Goal: Task Accomplishment & Management: Complete application form

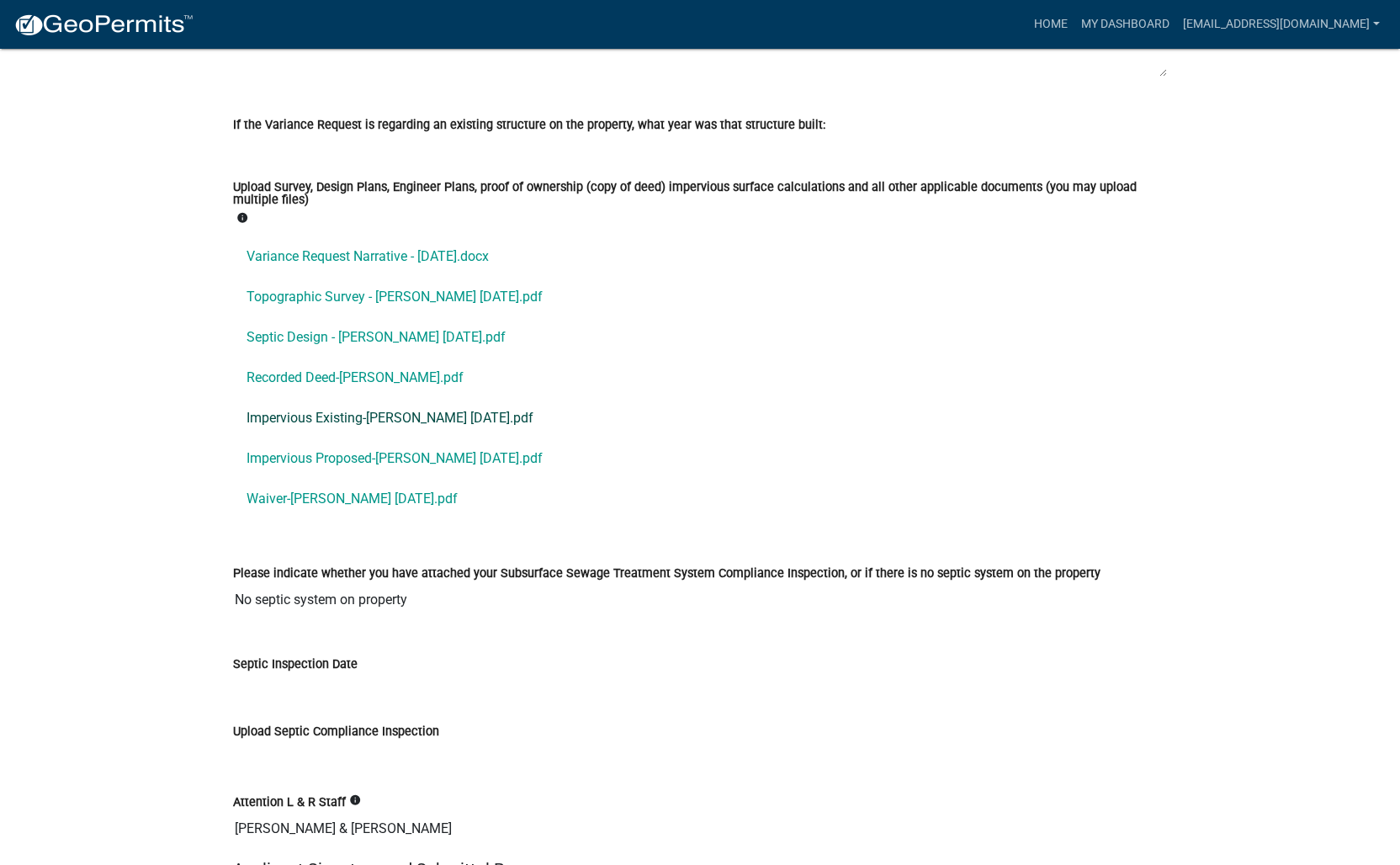
scroll to position [4238, 0]
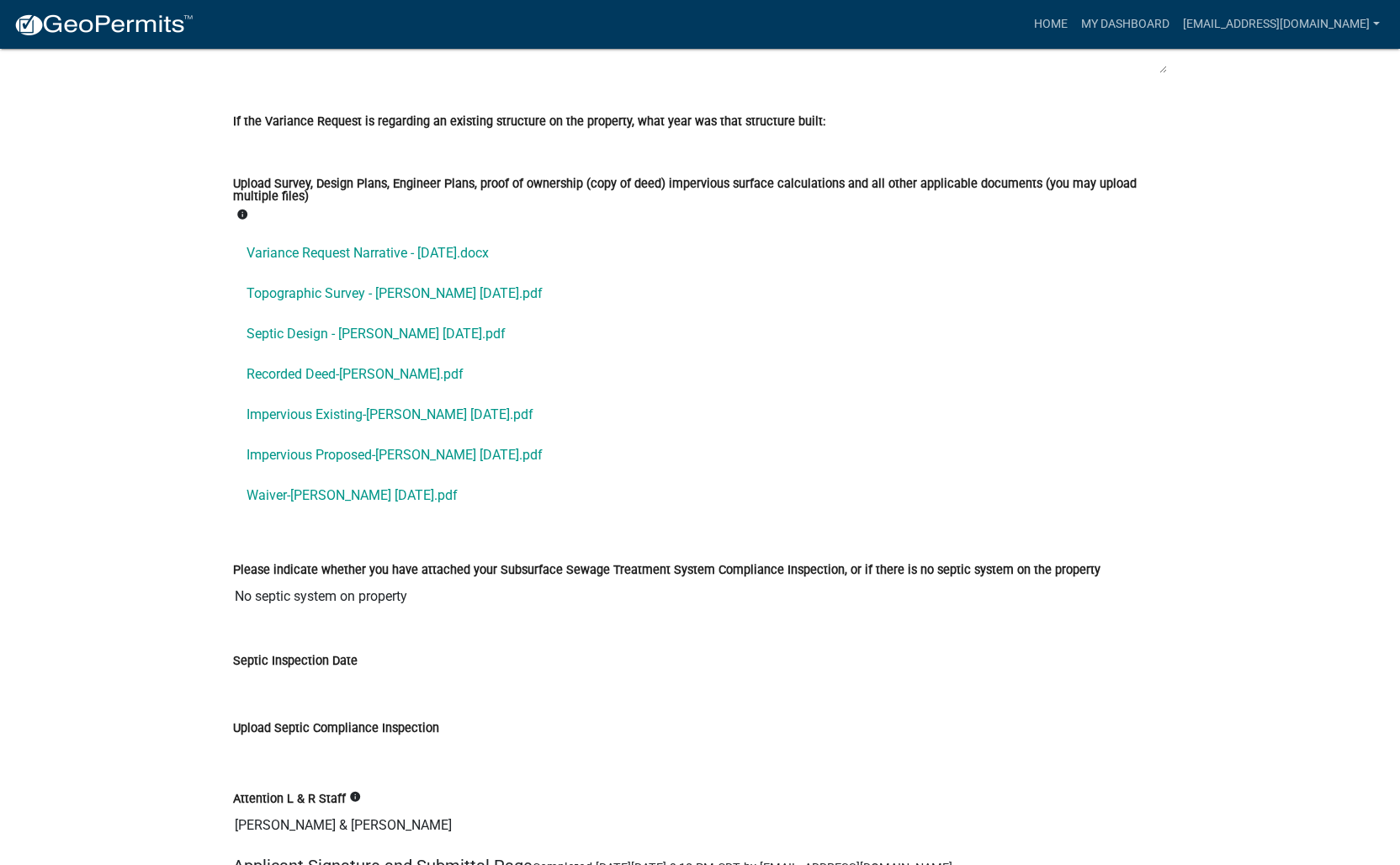
click at [723, 193] on label "Upload Survey, Design Plans, Engineer Plans, proof of ownership (copy of deed) …" at bounding box center [700, 190] width 934 height 24
click at [728, 185] on label "Upload Survey, Design Plans, Engineer Plans, proof of ownership (copy of deed) …" at bounding box center [700, 190] width 934 height 24
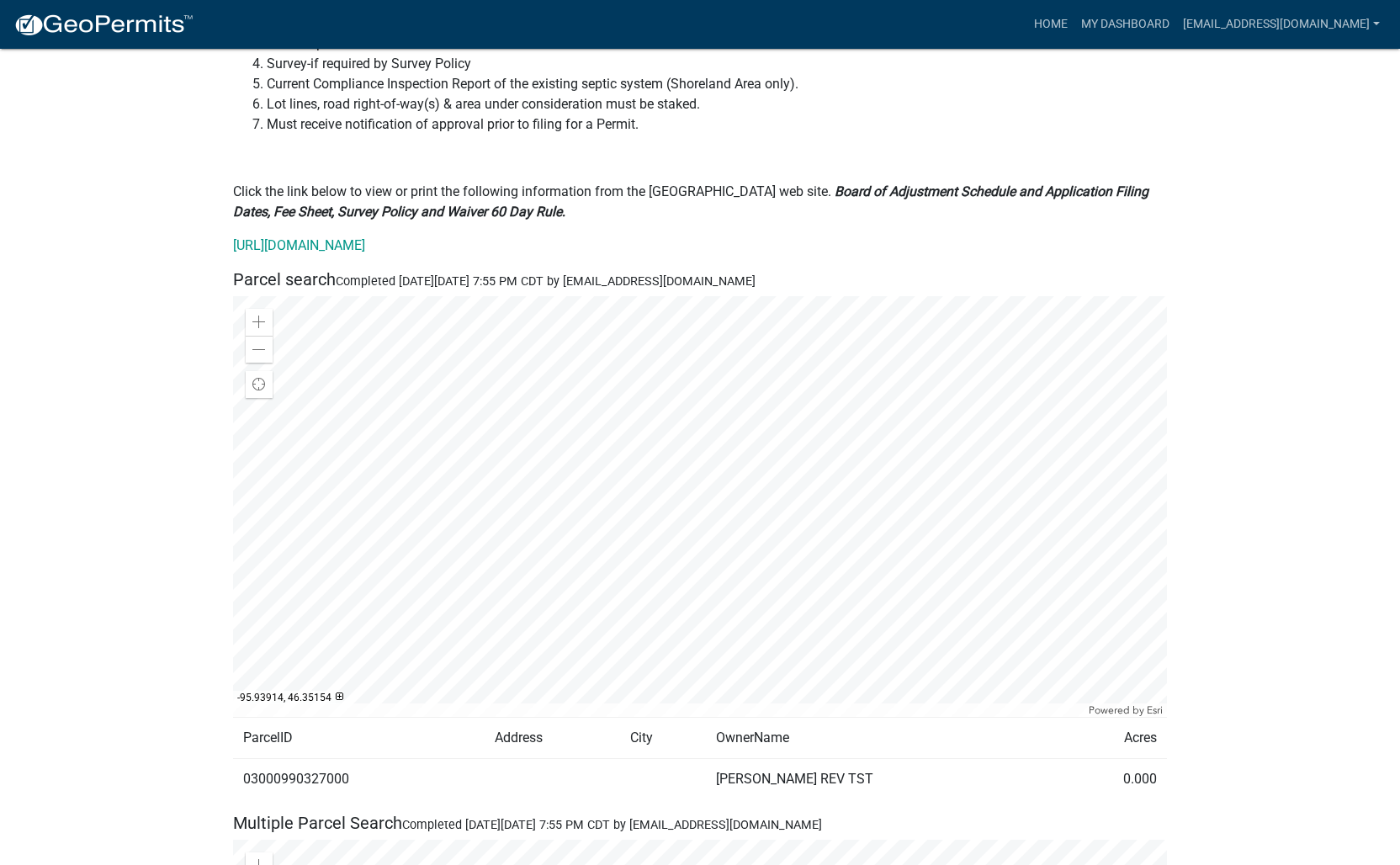
scroll to position [0, 0]
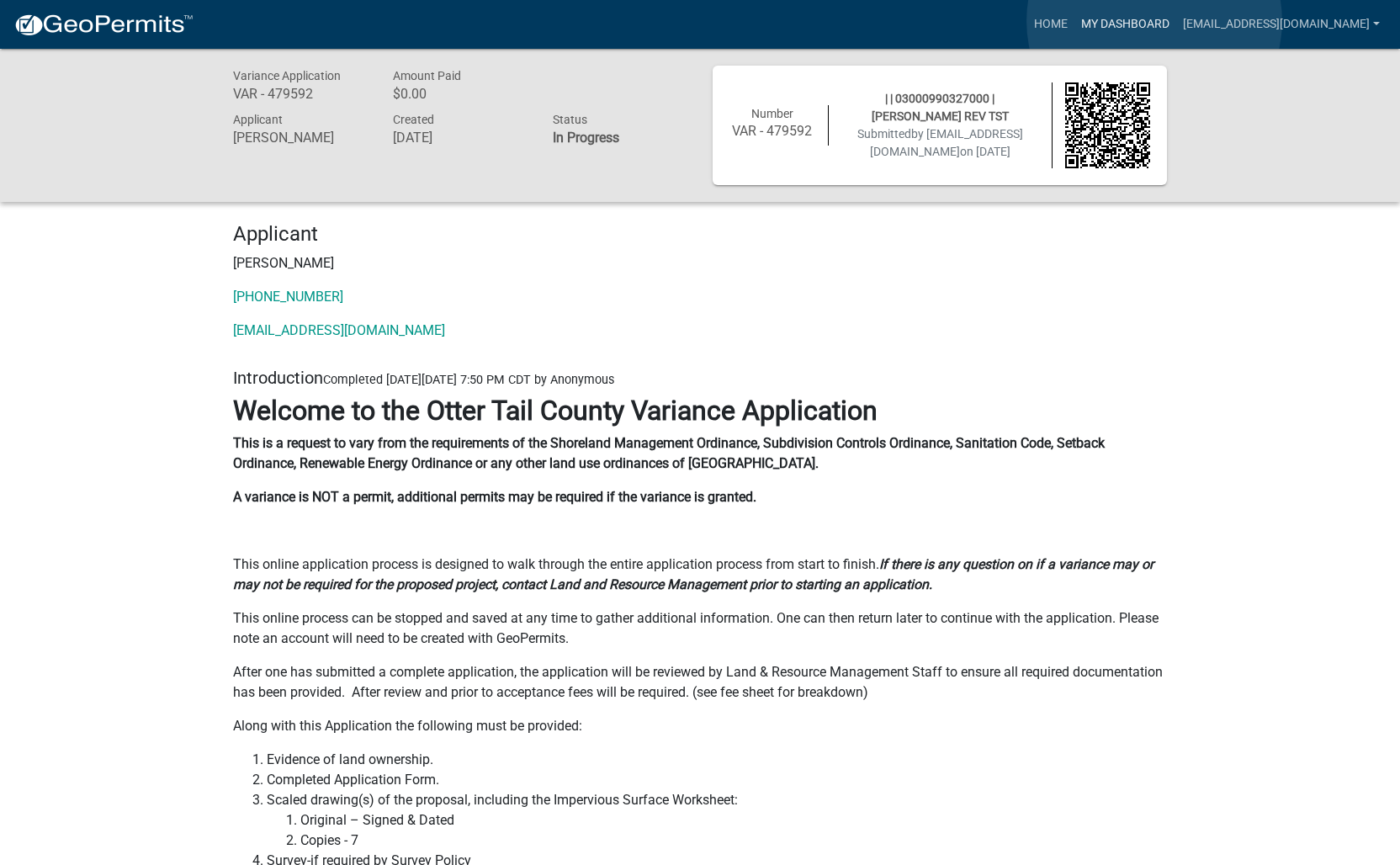
click at [1154, 21] on link "My Dashboard" at bounding box center [1125, 24] width 102 height 32
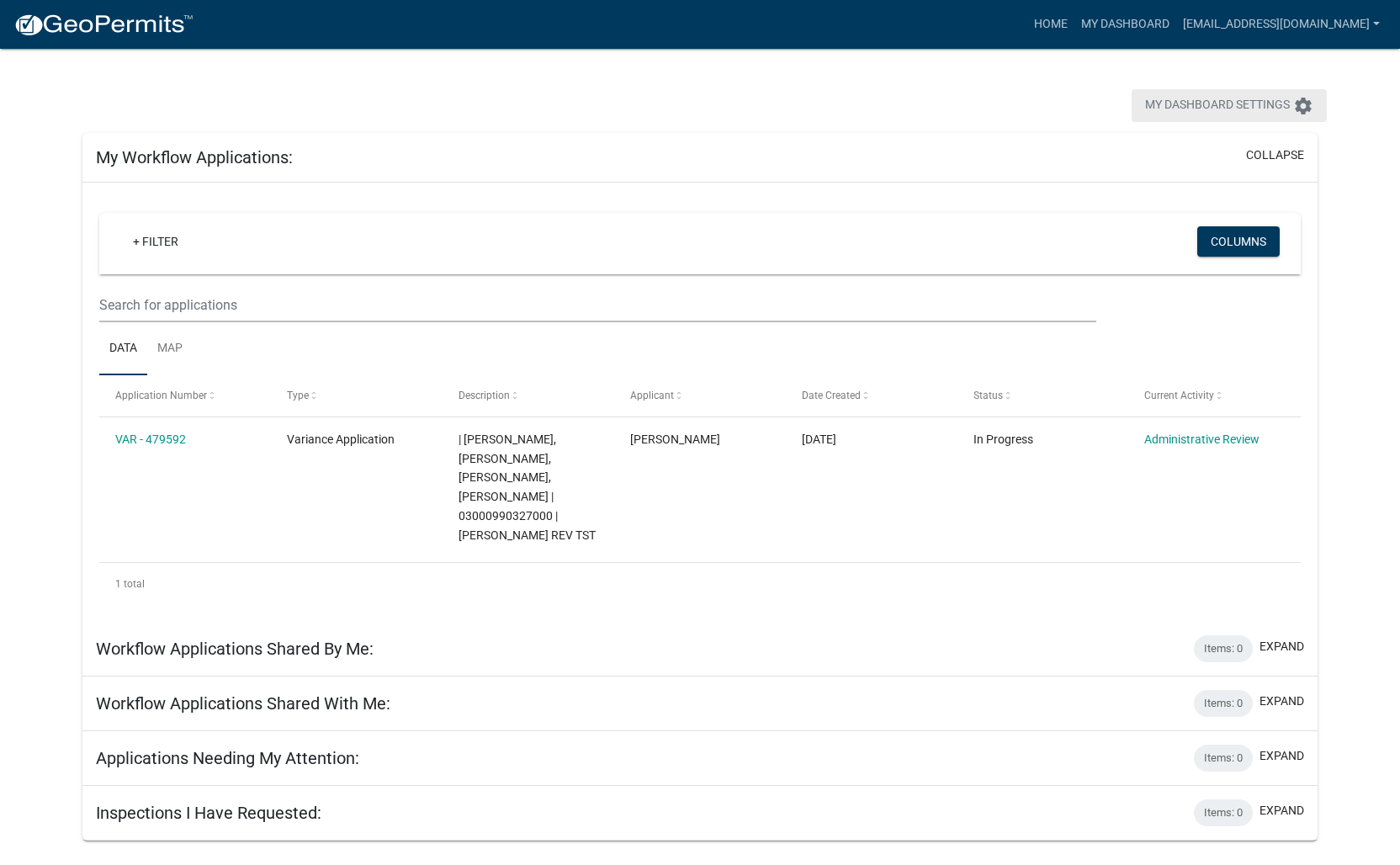
click at [1309, 105] on icon "settings" at bounding box center [1303, 106] width 20 height 20
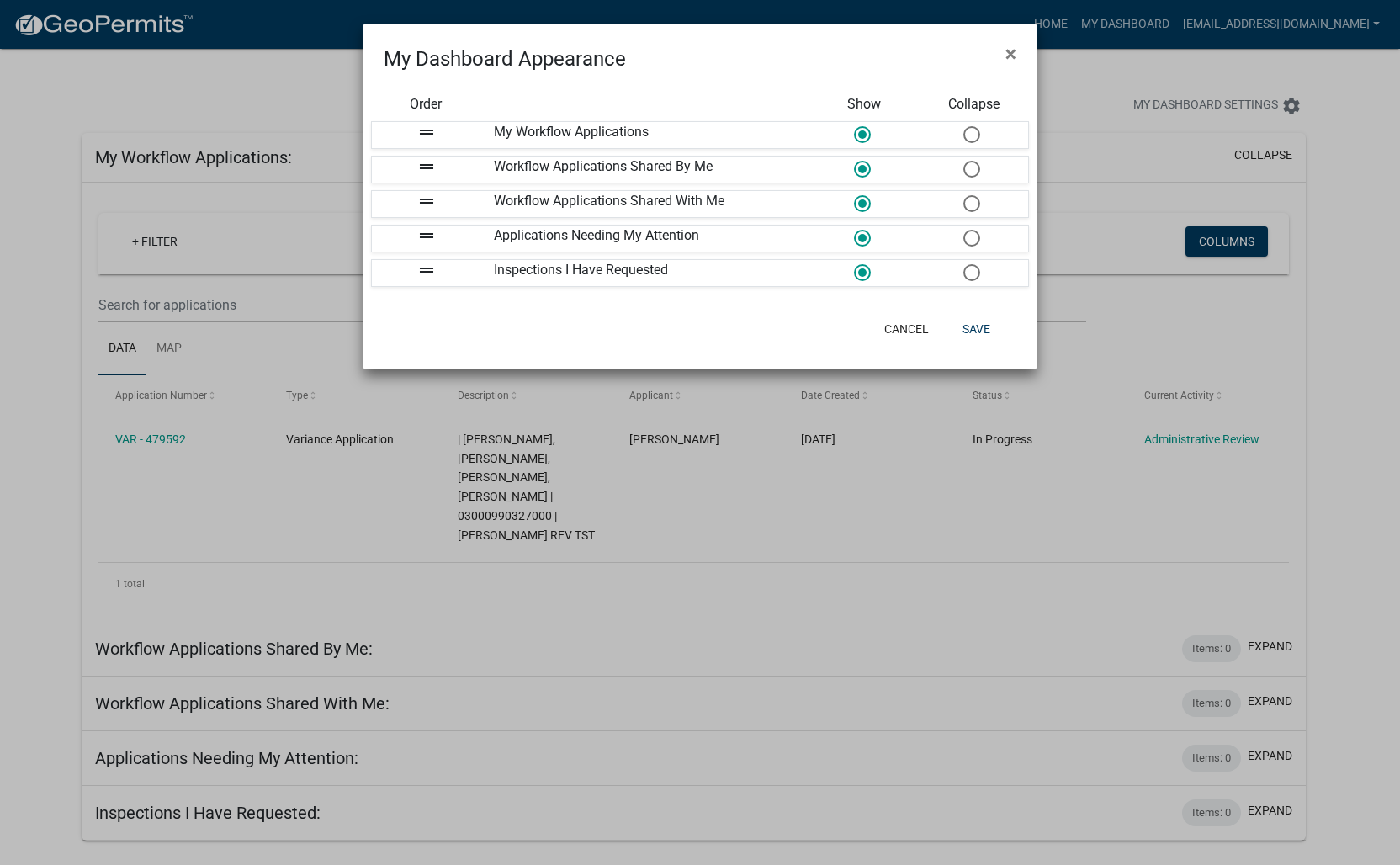
click at [1098, 356] on ngb-modal-window "My Dashboard Appearance × Order Show Collapse drag_handle My Workflow Applicati…" at bounding box center [700, 432] width 1400 height 865
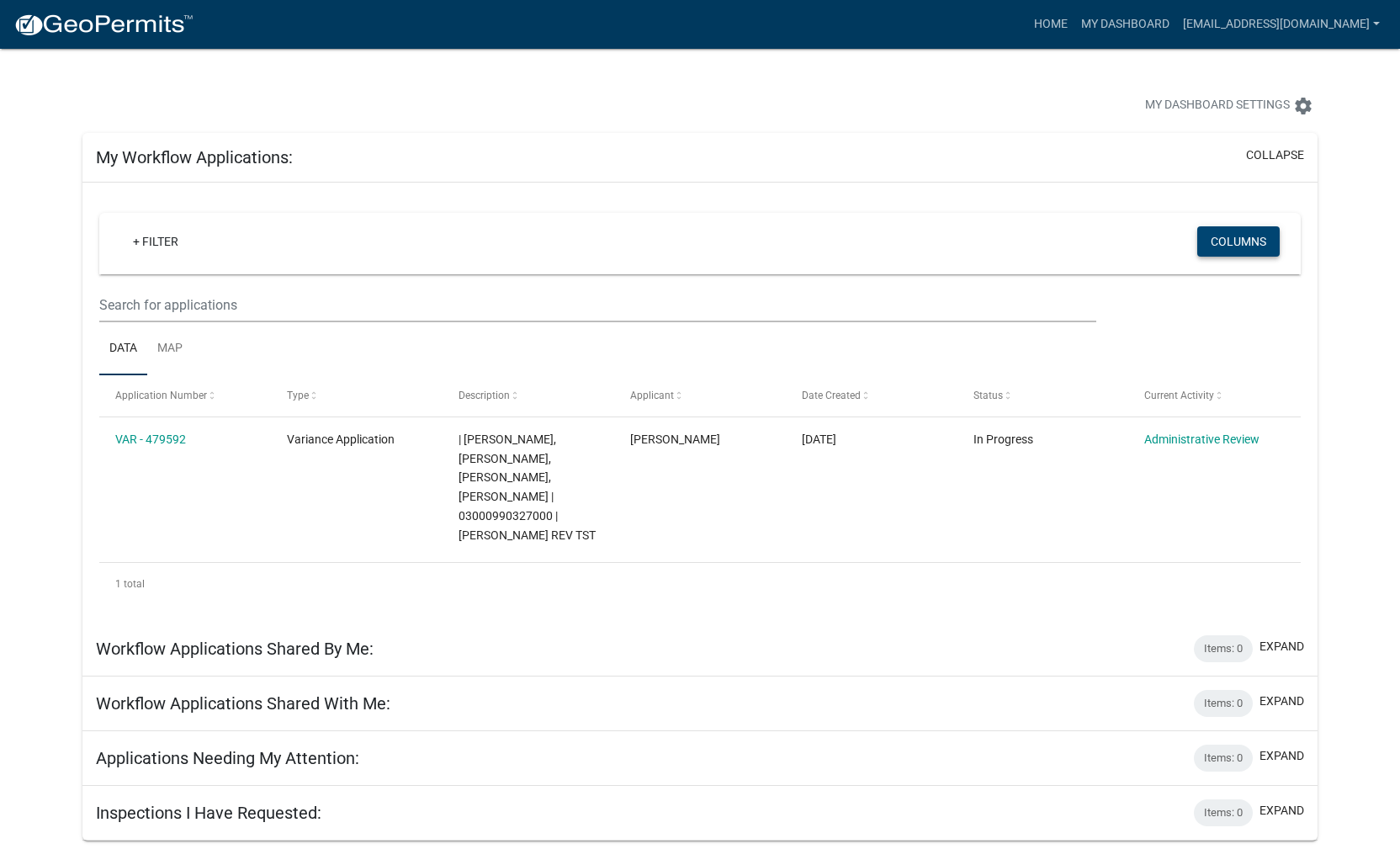
click at [1245, 245] on button "Columns" at bounding box center [1238, 242] width 83 height 30
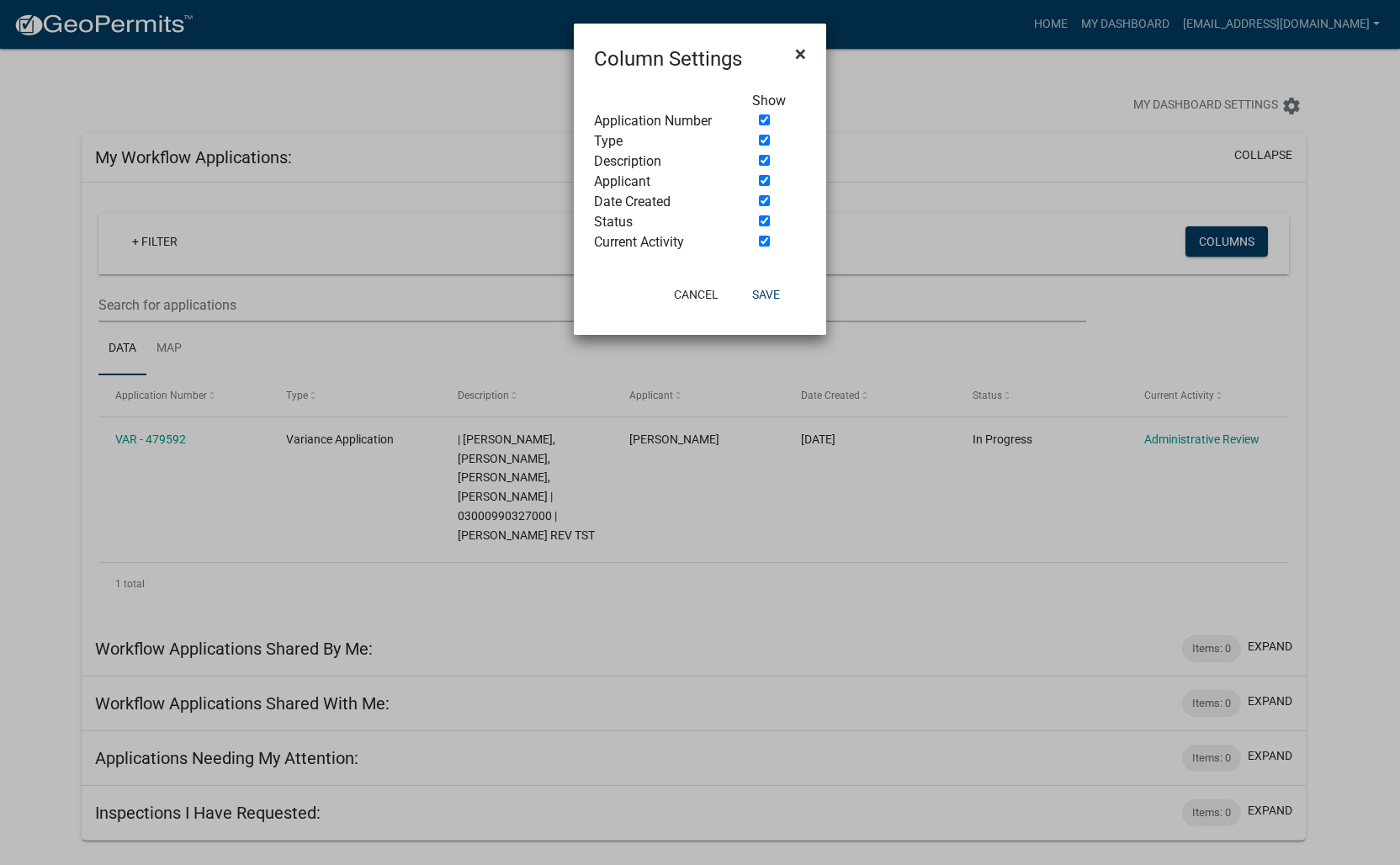
click at [803, 54] on span "×" at bounding box center [801, 53] width 11 height 24
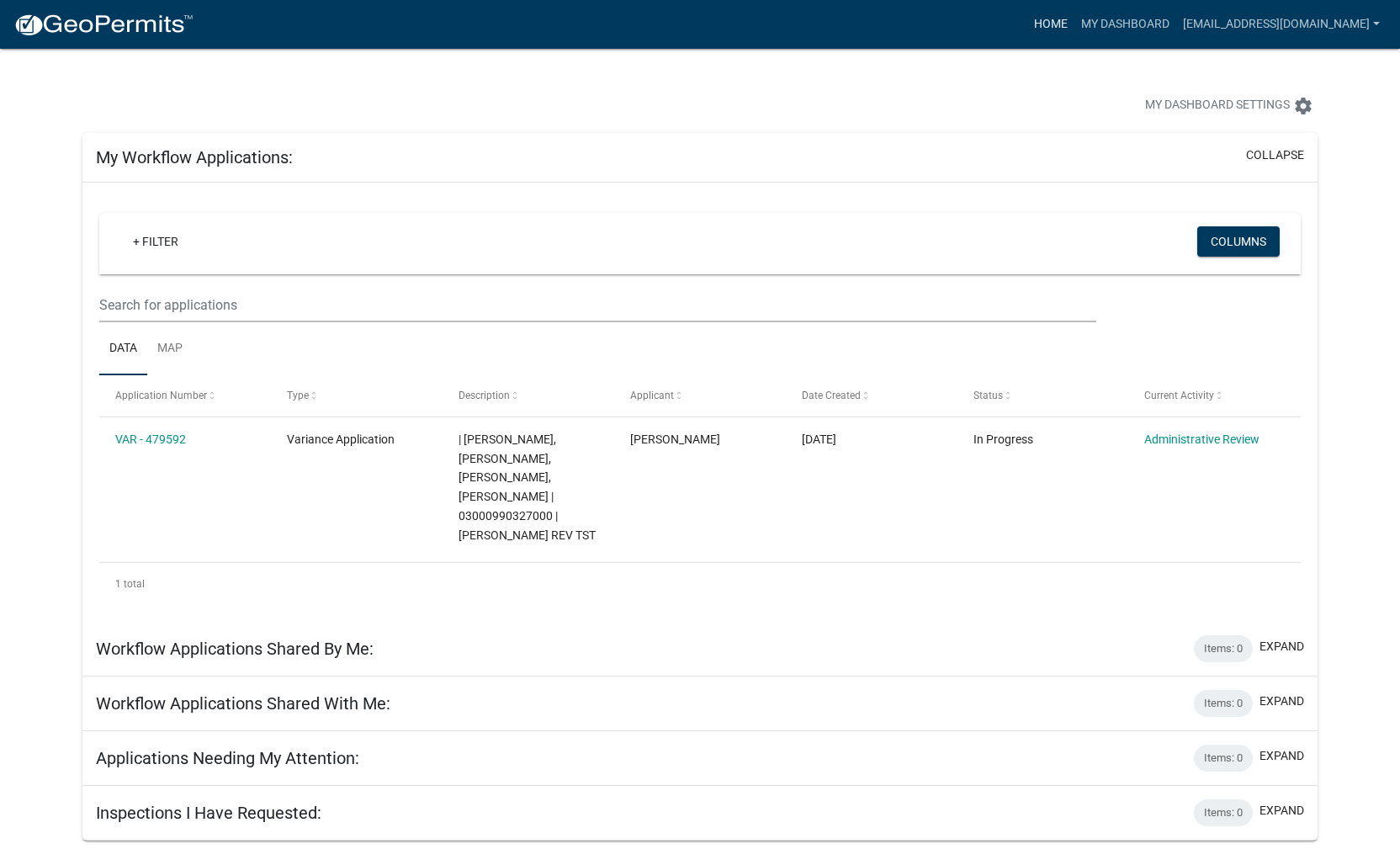
click at [1074, 26] on link "Home" at bounding box center [1050, 24] width 47 height 32
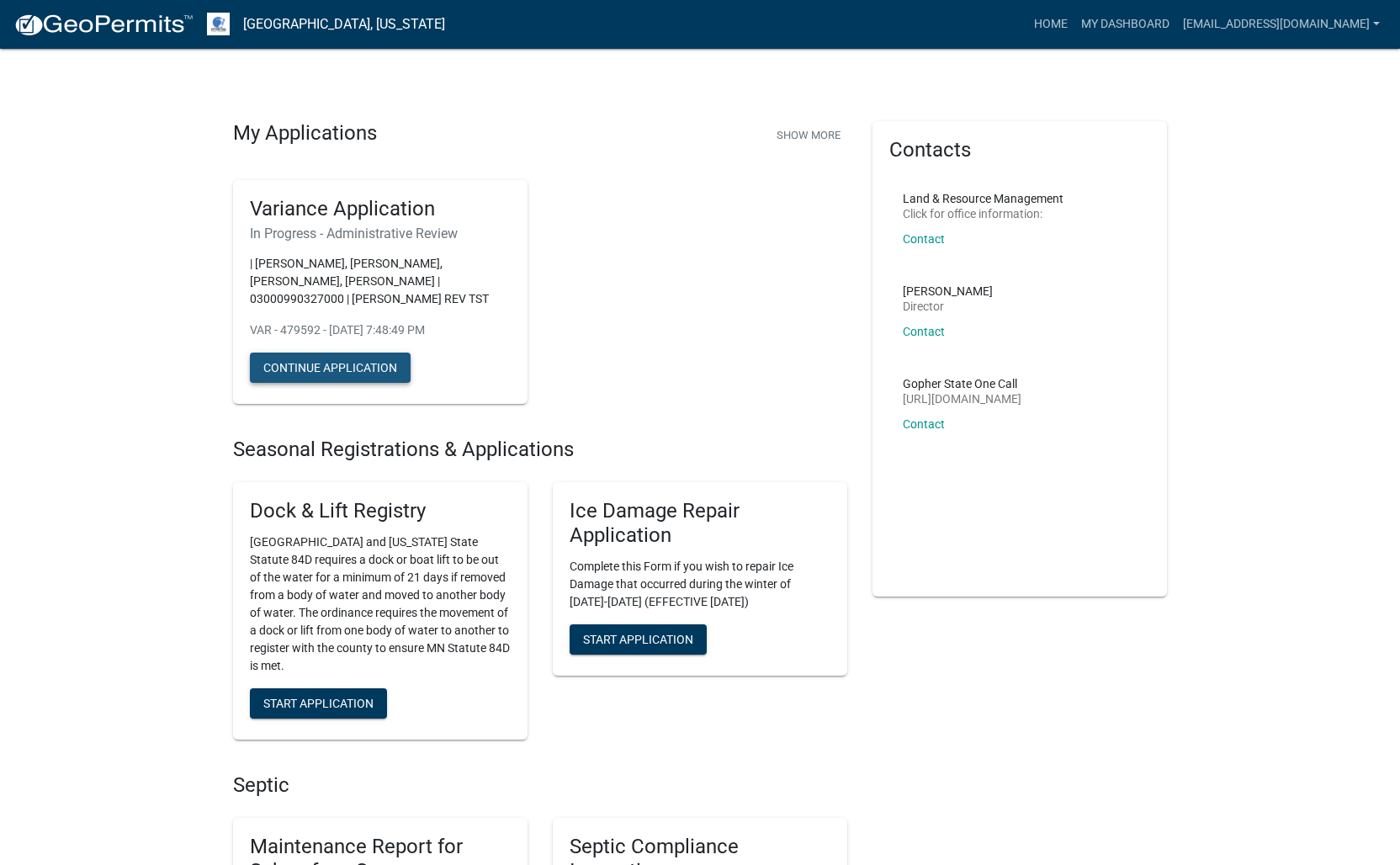
click at [328, 363] on button "Continue Application" at bounding box center [330, 368] width 161 height 30
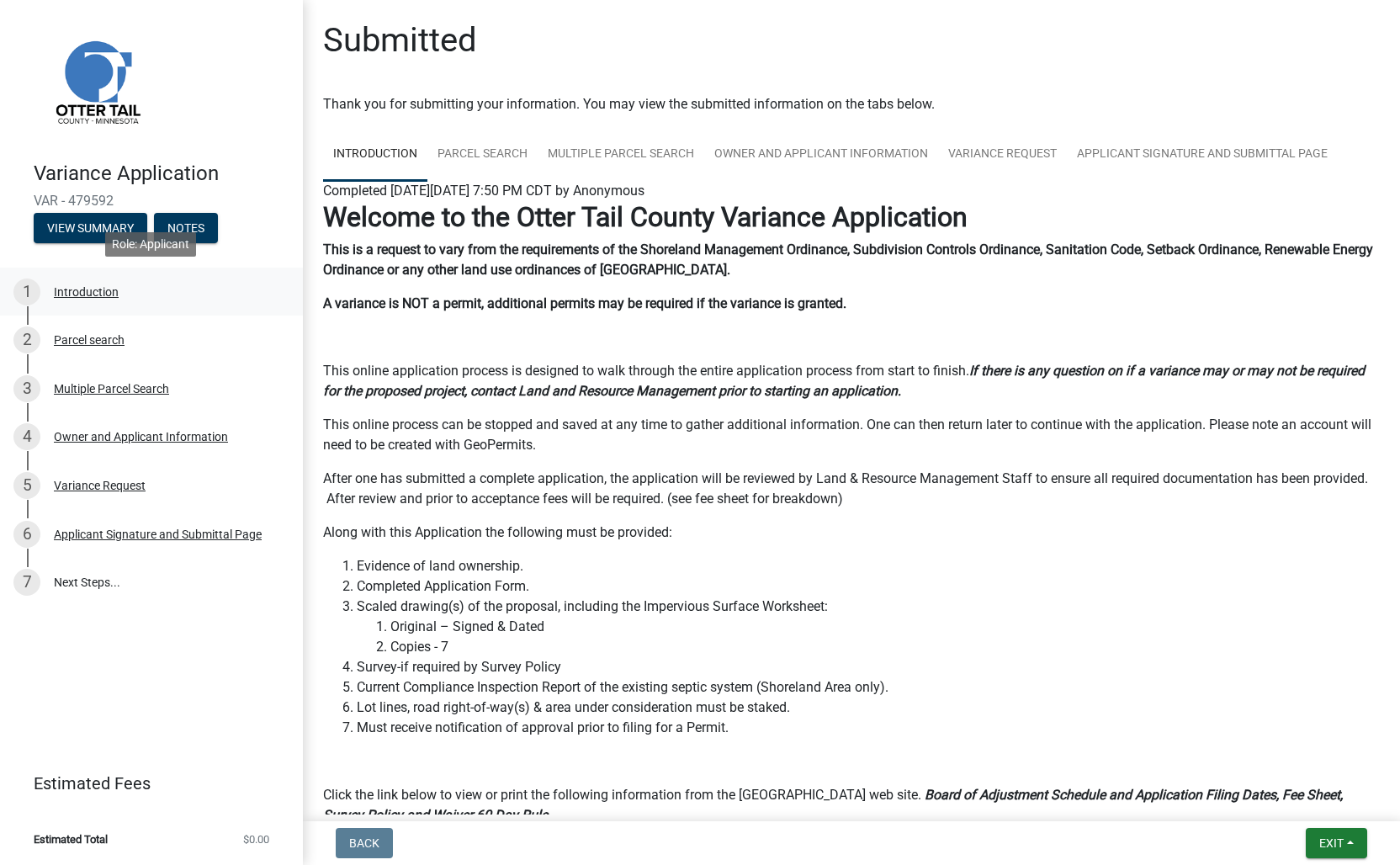
click at [89, 291] on div "Introduction" at bounding box center [86, 291] width 65 height 12
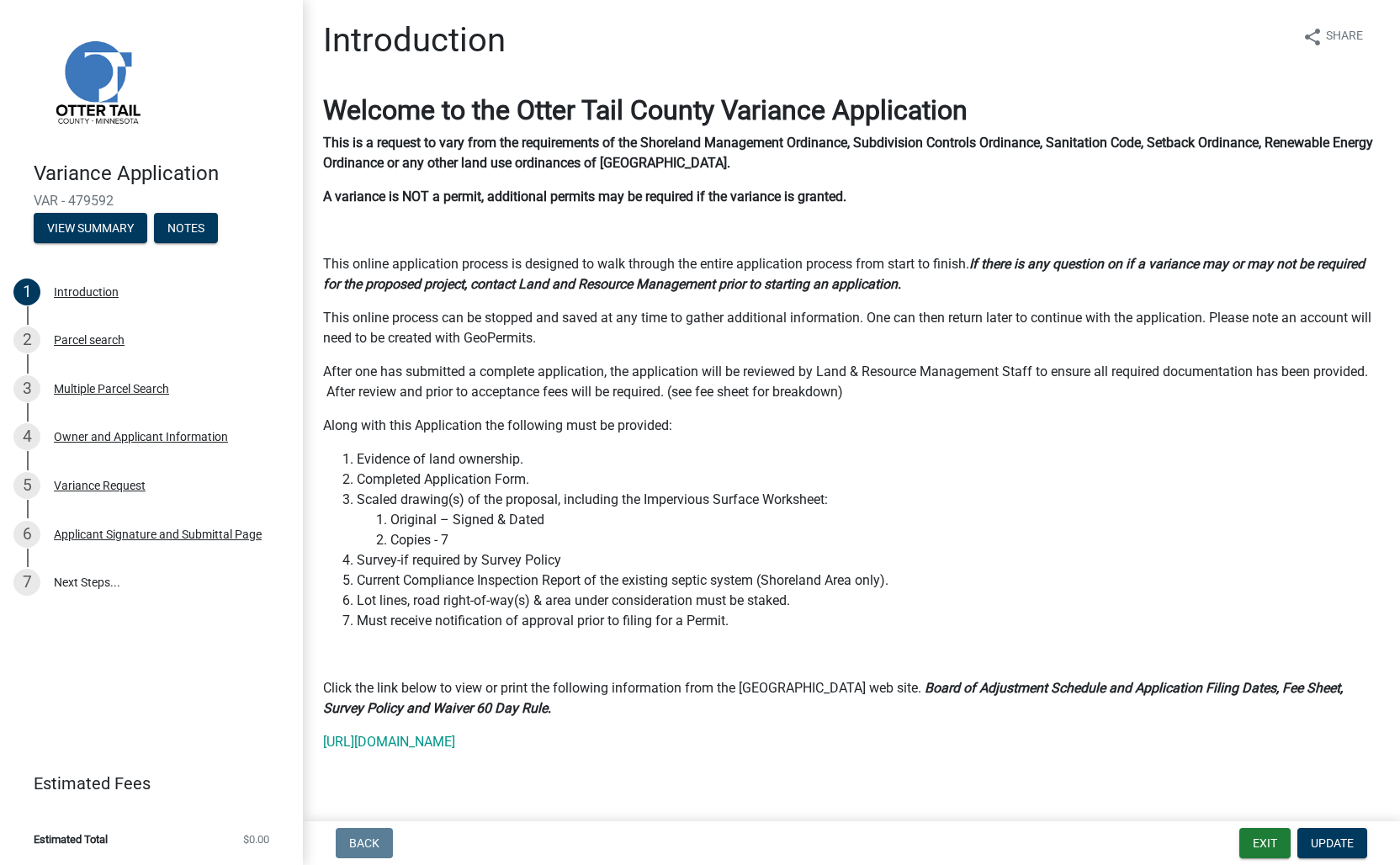
scroll to position [17, 0]
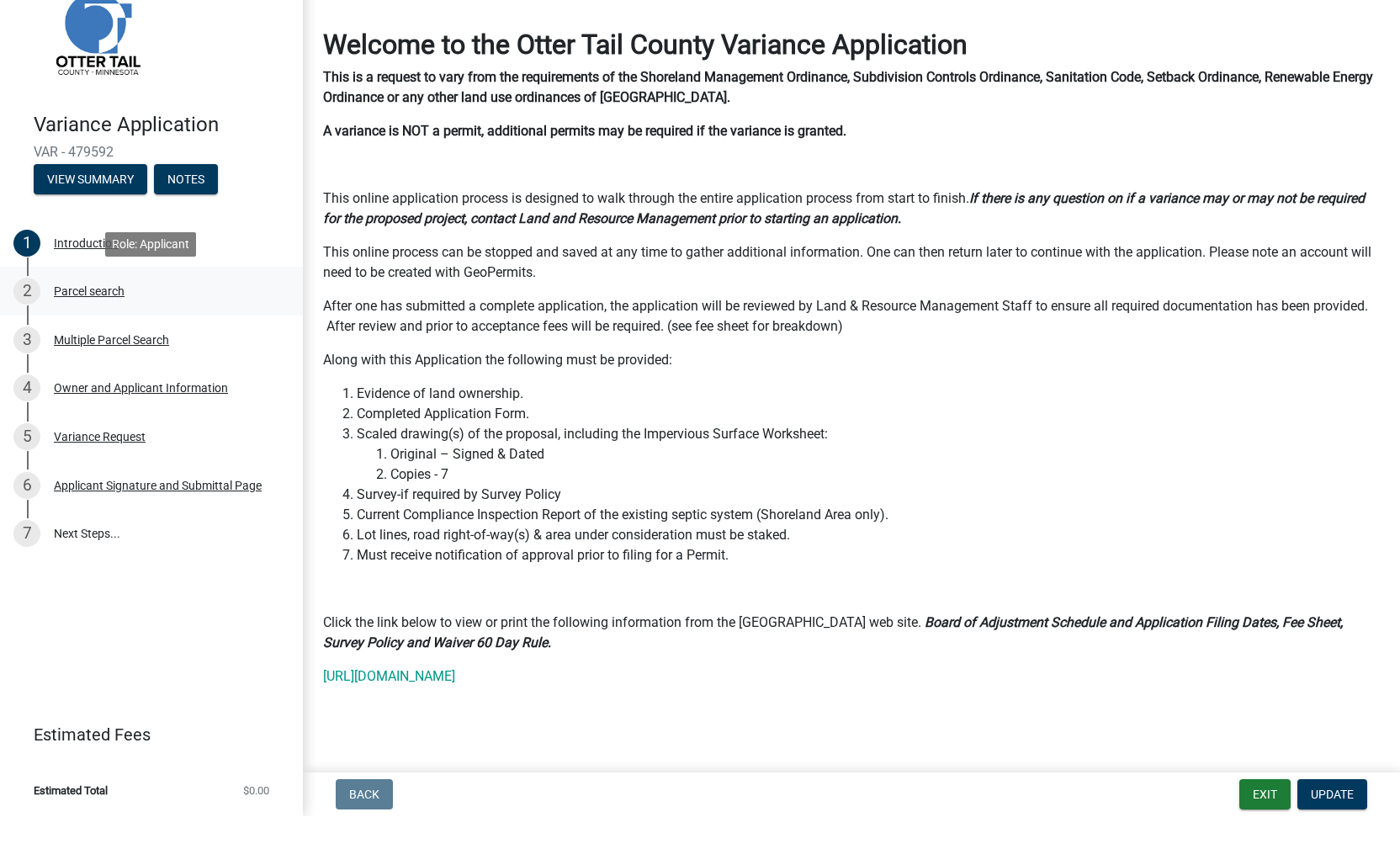
click at [99, 334] on div "Parcel search" at bounding box center [90, 339] width 71 height 12
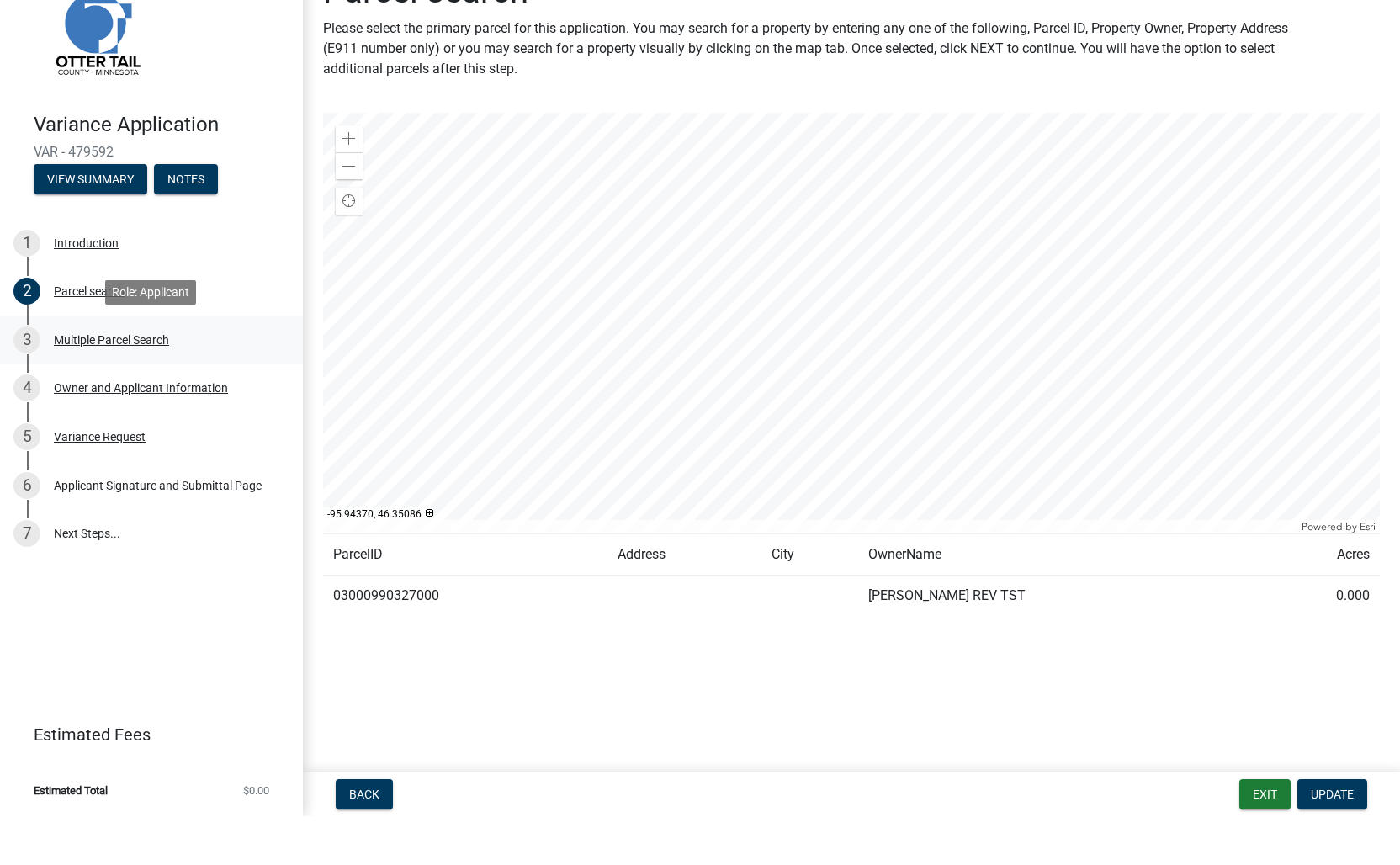
click at [138, 383] on div "Multiple Parcel Search" at bounding box center [112, 388] width 115 height 12
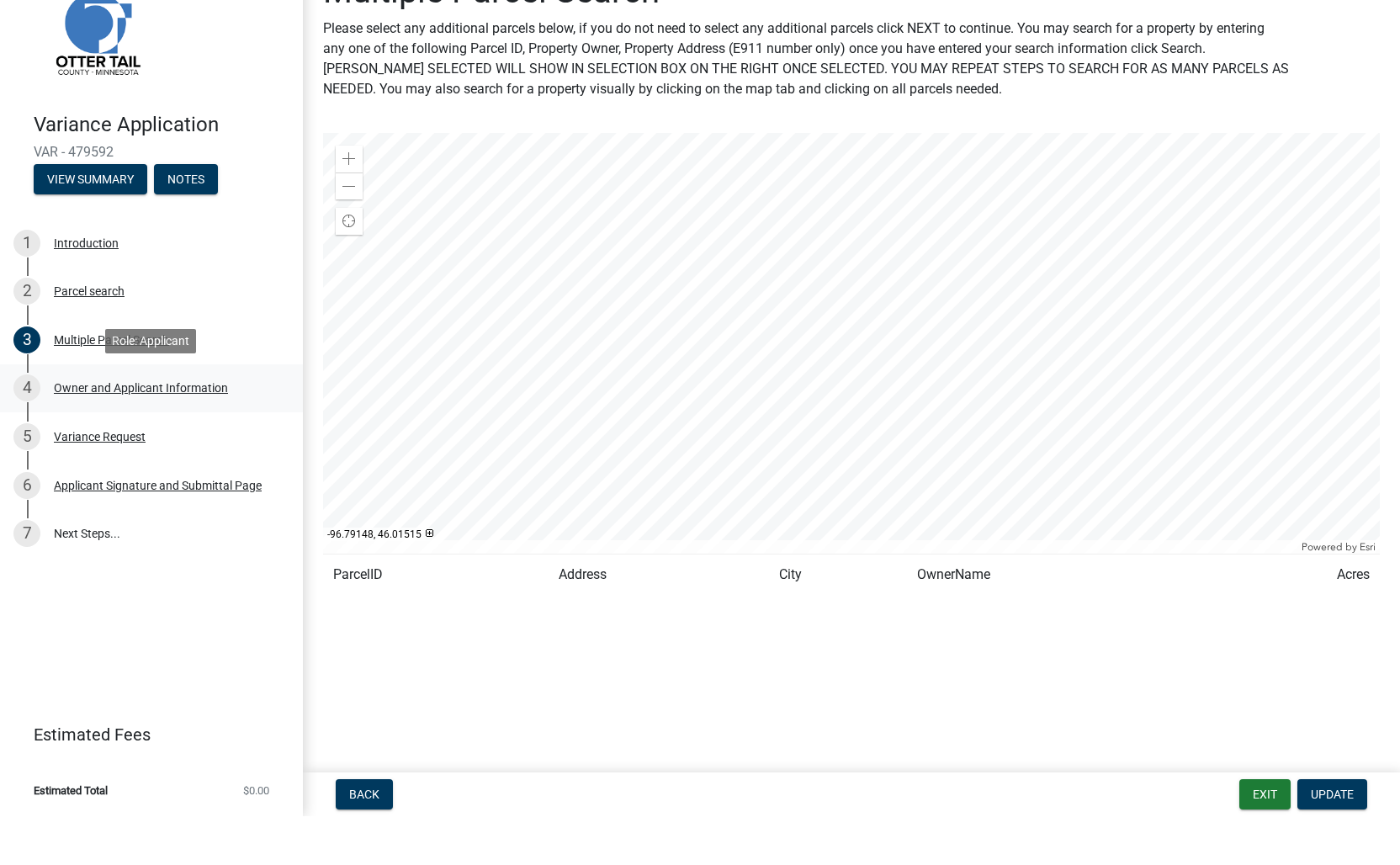
click at [122, 431] on div "Owner and Applicant Information" at bounding box center [141, 436] width 174 height 12
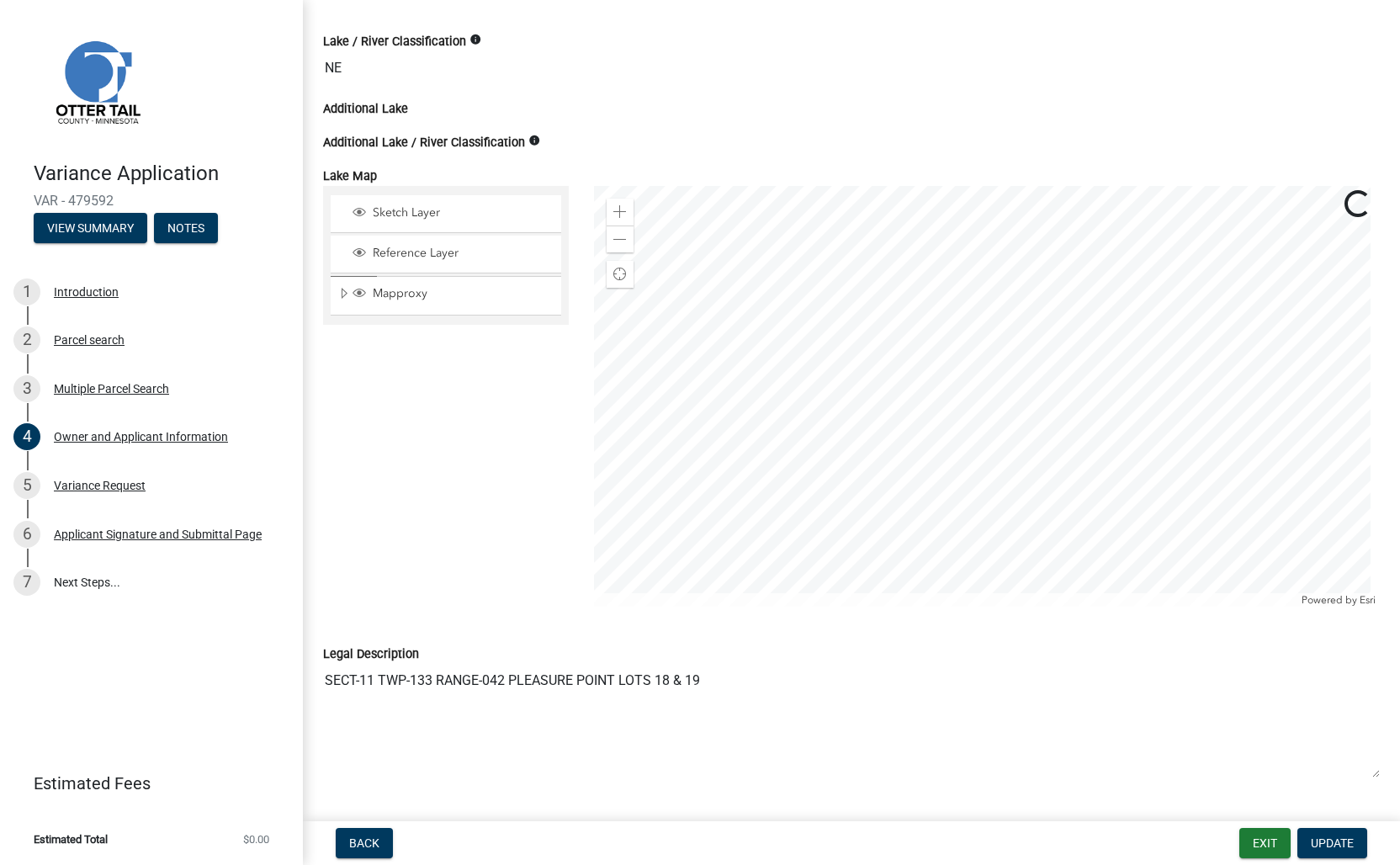
scroll to position [1092, 0]
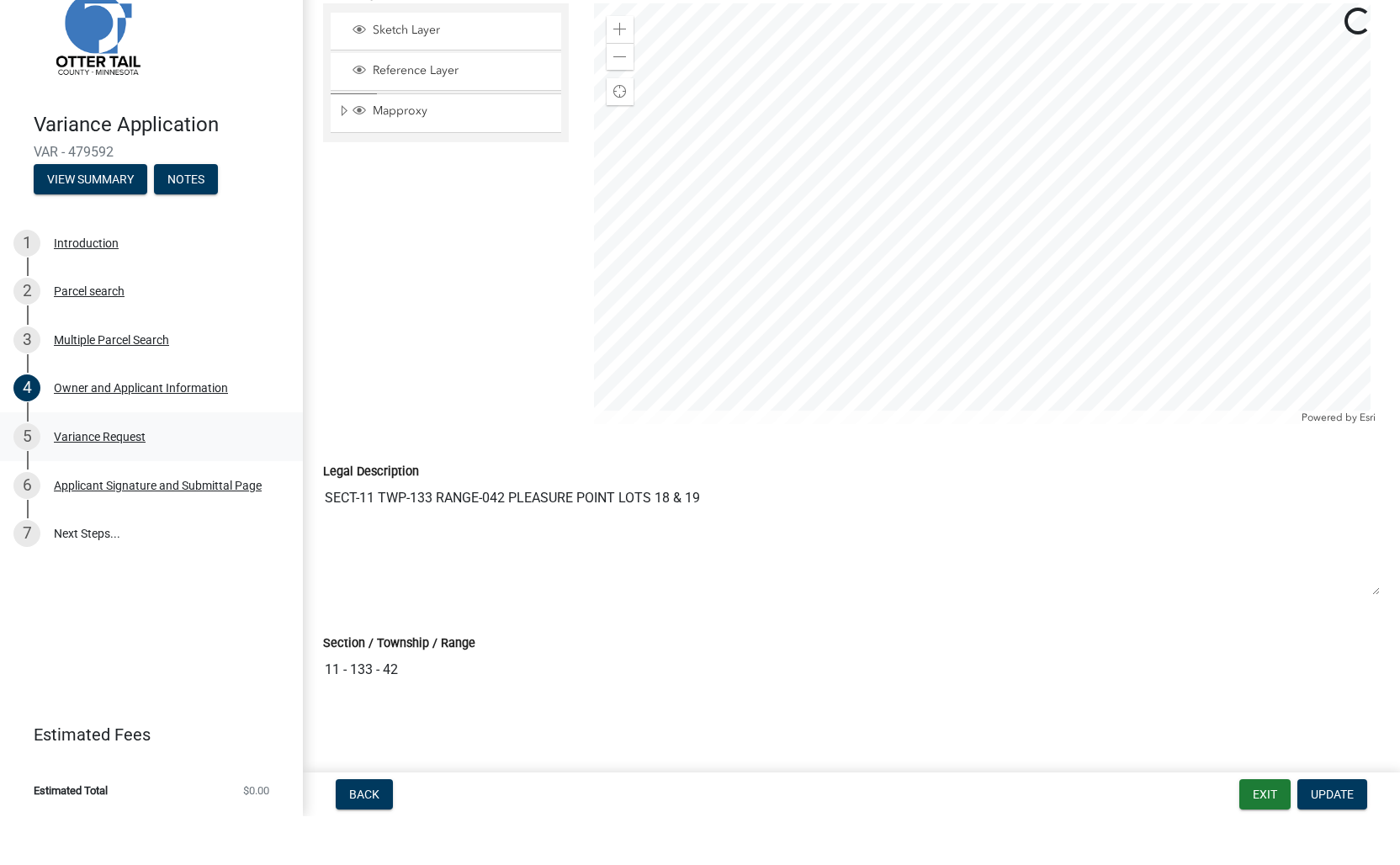
click at [96, 480] on div "Variance Request" at bounding box center [99, 485] width 91 height 12
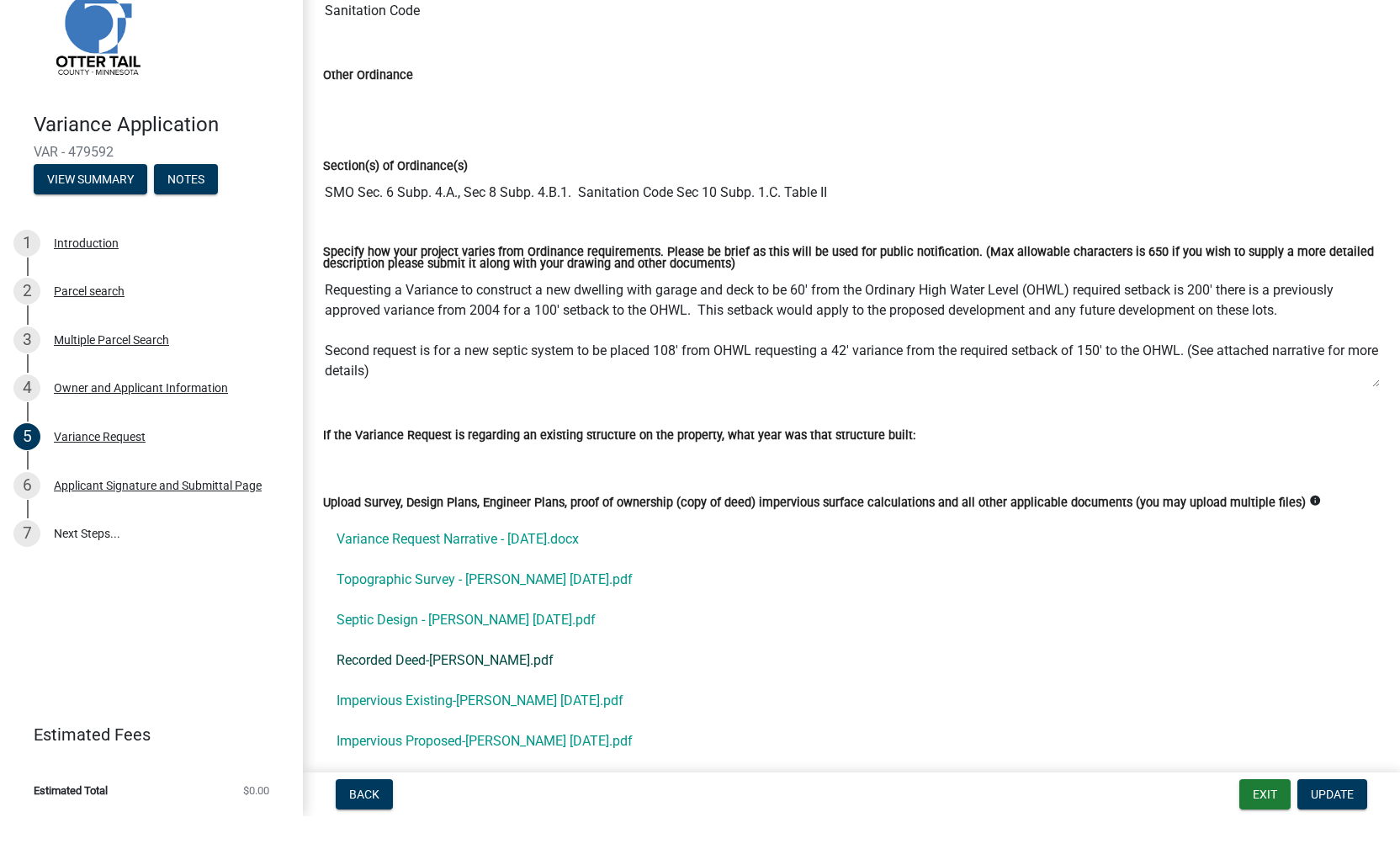
scroll to position [183, 0]
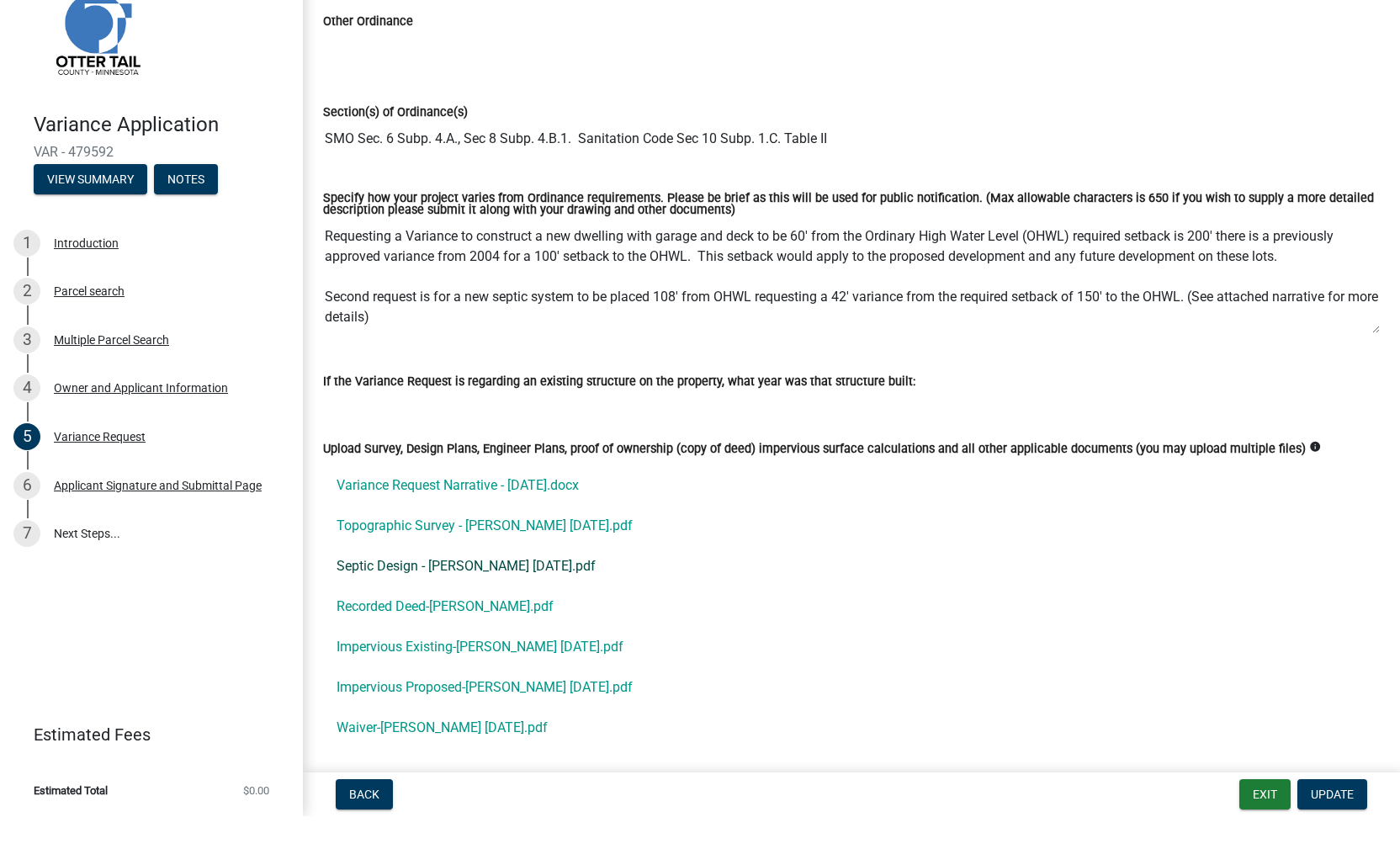
click at [832, 595] on link "Septic Design - [PERSON_NAME] [DATE].pdf" at bounding box center [851, 615] width 1057 height 40
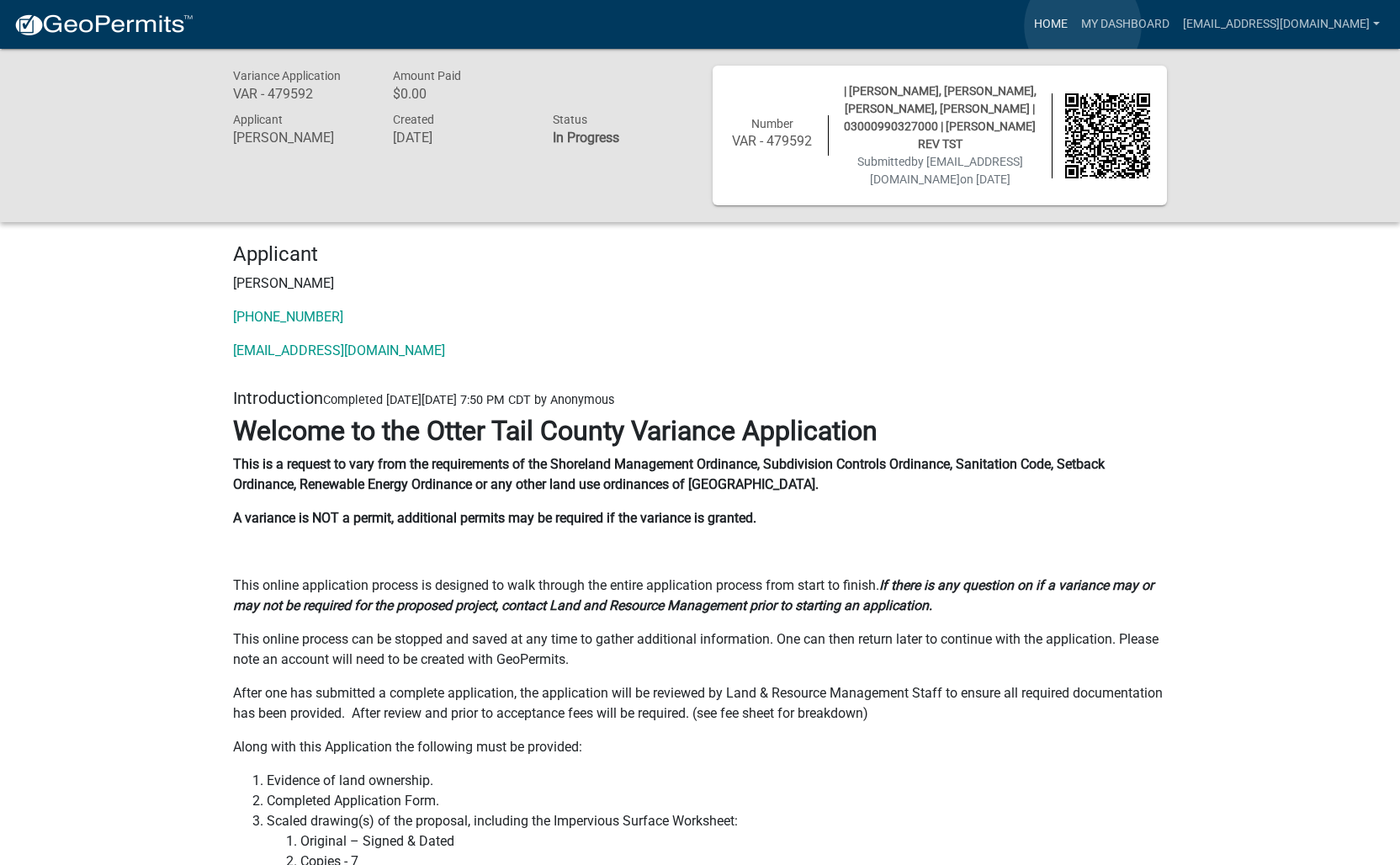
click at [1074, 25] on link "Home" at bounding box center [1050, 24] width 47 height 32
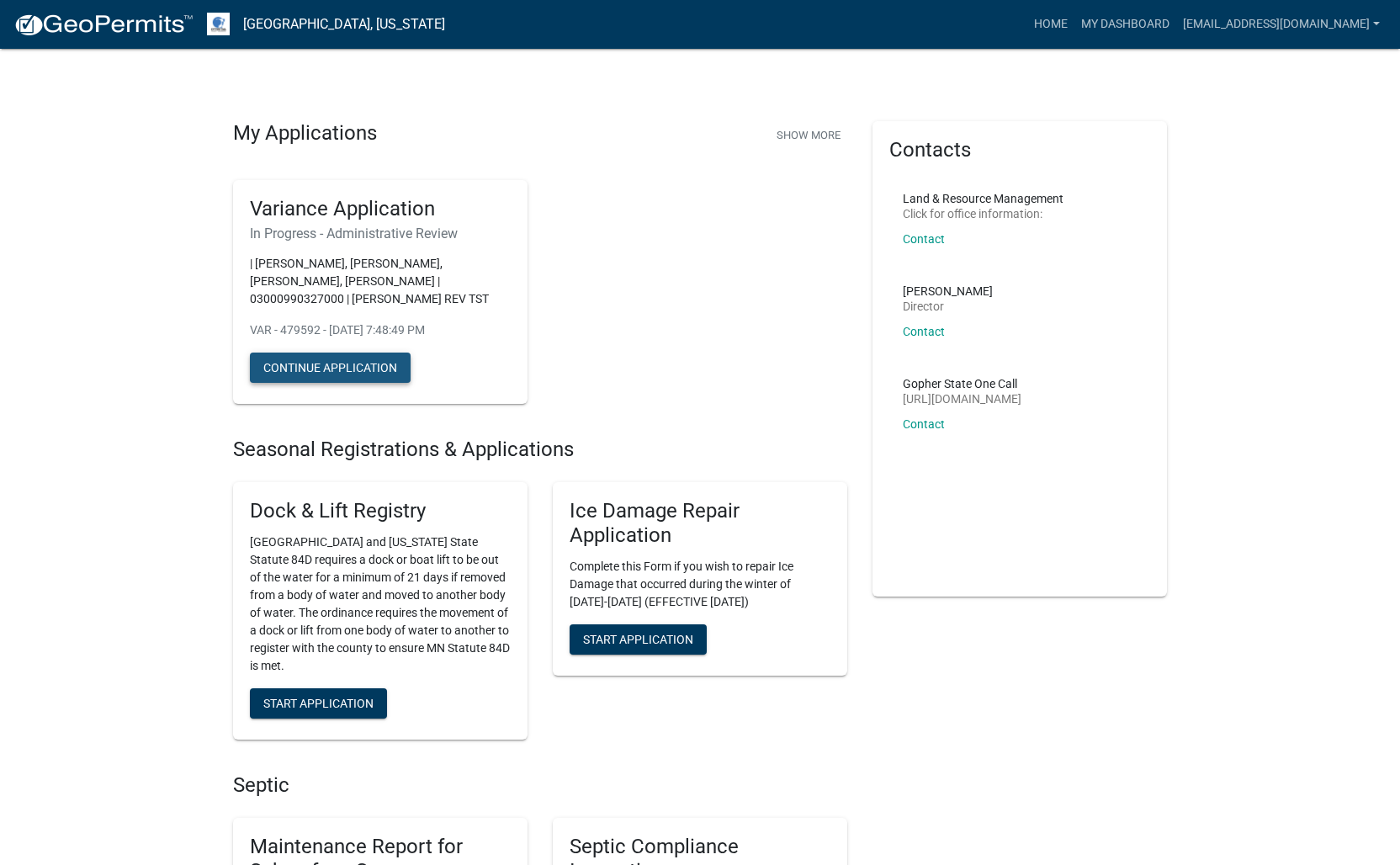
click at [347, 371] on button "Continue Application" at bounding box center [330, 368] width 161 height 30
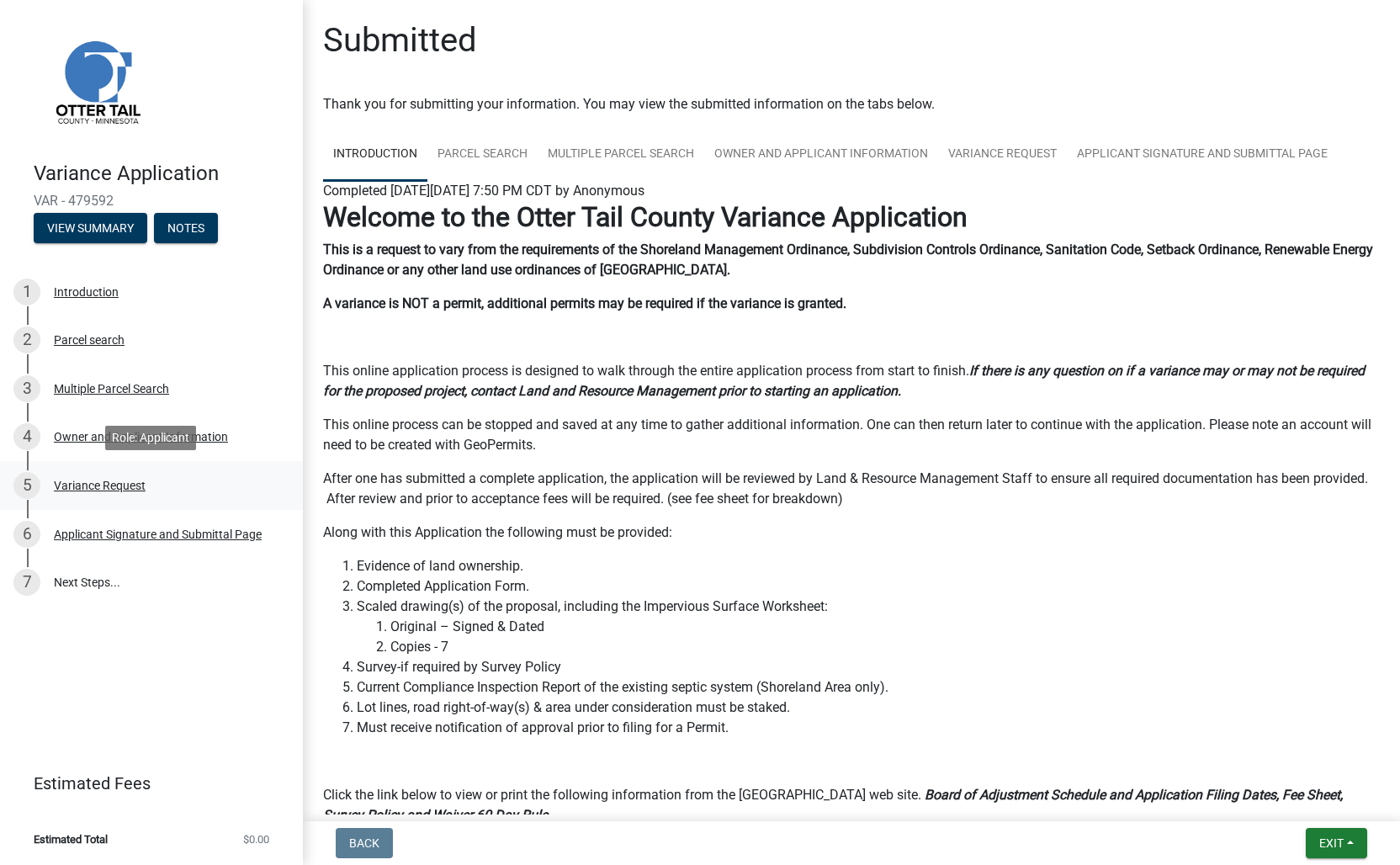
click at [107, 490] on div "Variance Request" at bounding box center [99, 485] width 91 height 12
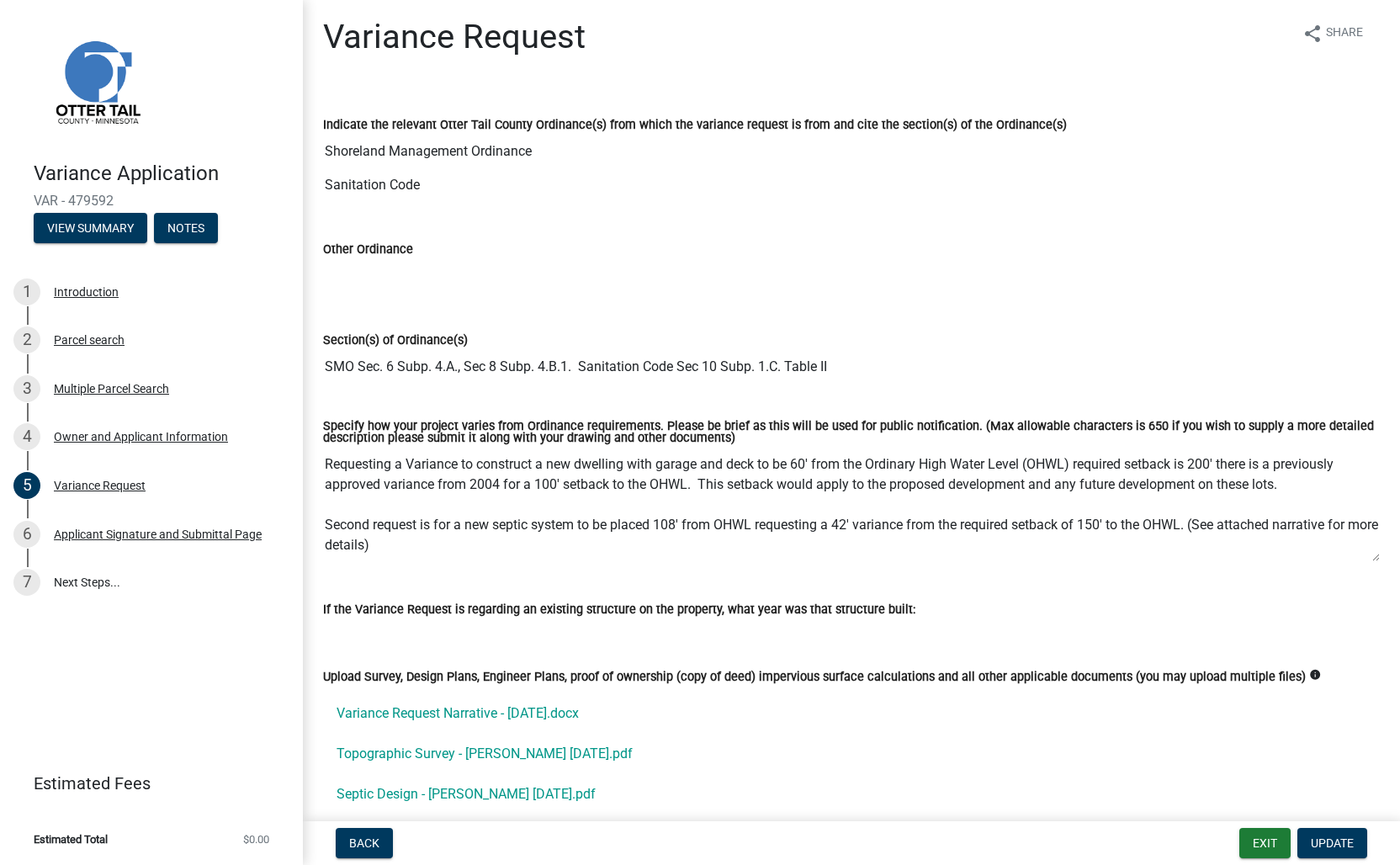
scroll to position [7, 0]
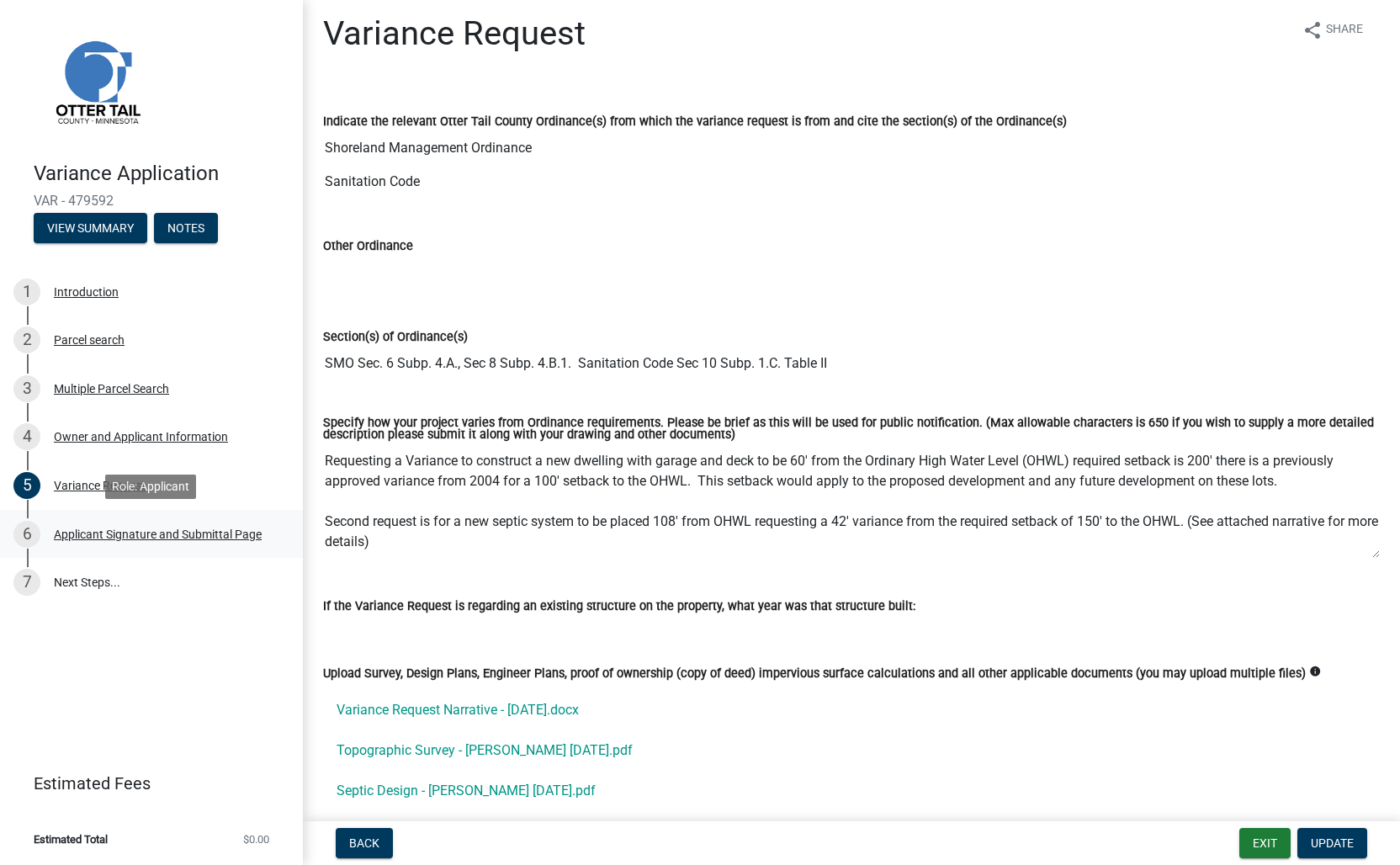
click at [179, 534] on div "Applicant Signature and Submittal Page" at bounding box center [158, 534] width 208 height 12
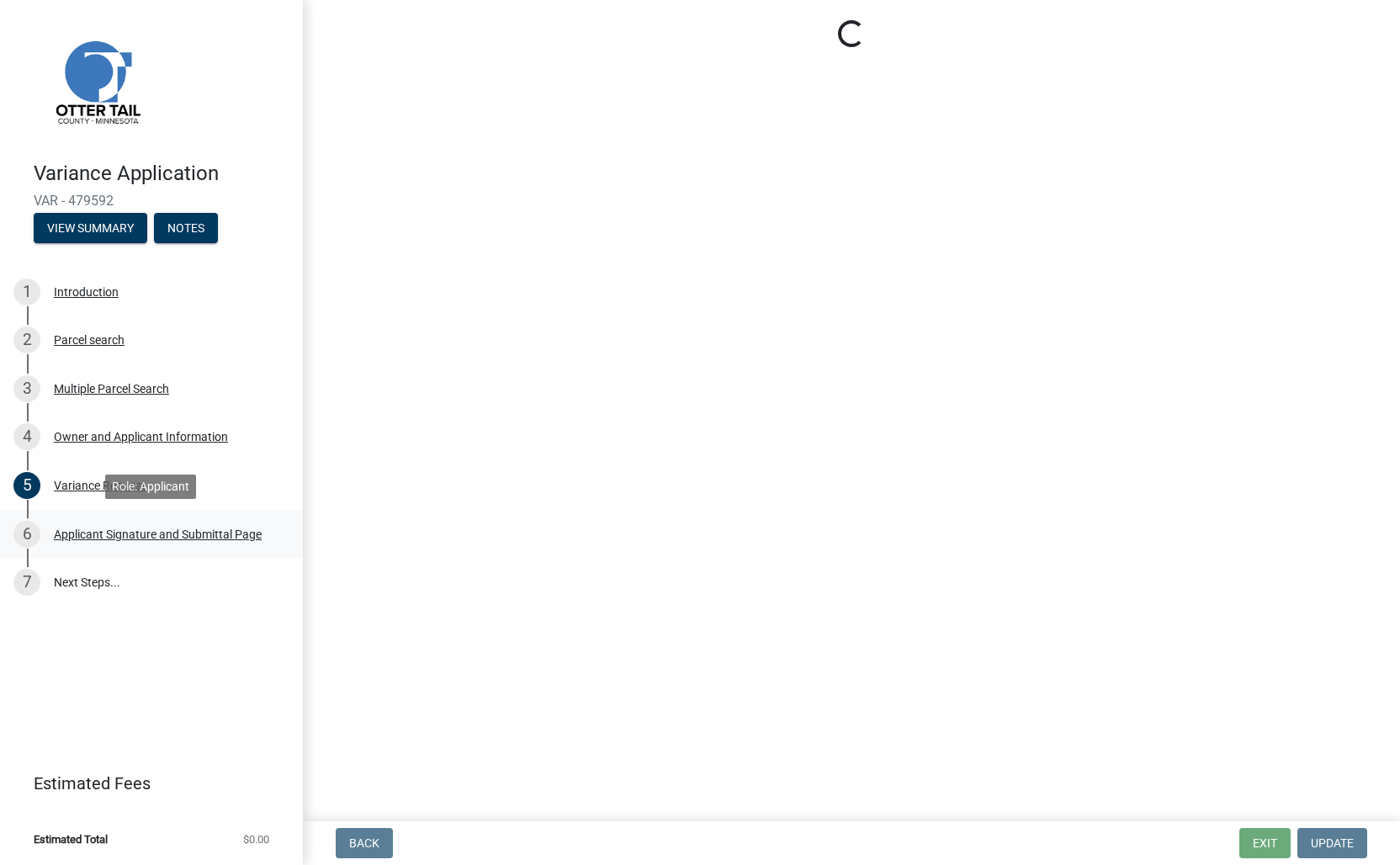
scroll to position [0, 0]
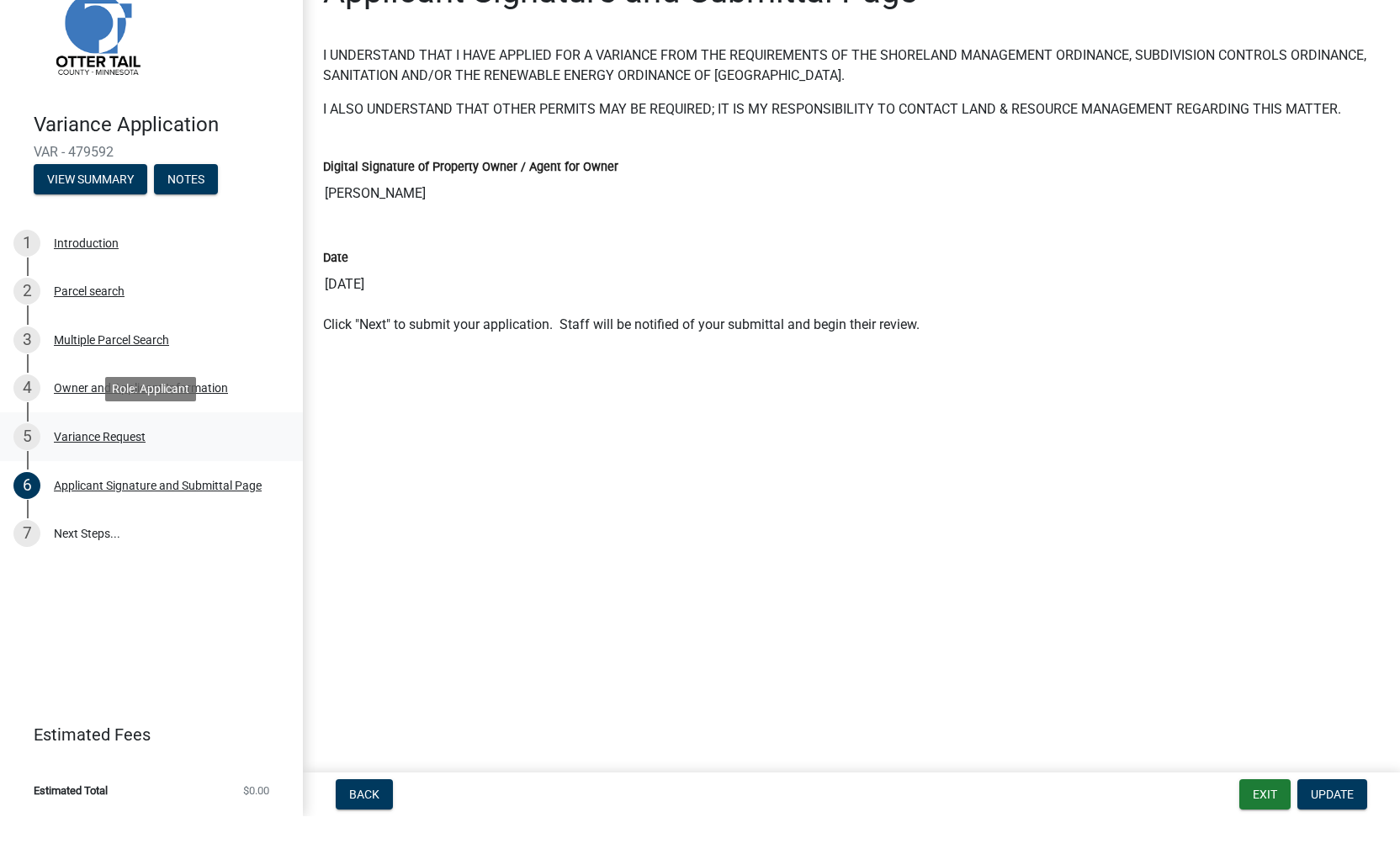
click at [125, 480] on div "Variance Request" at bounding box center [99, 485] width 91 height 12
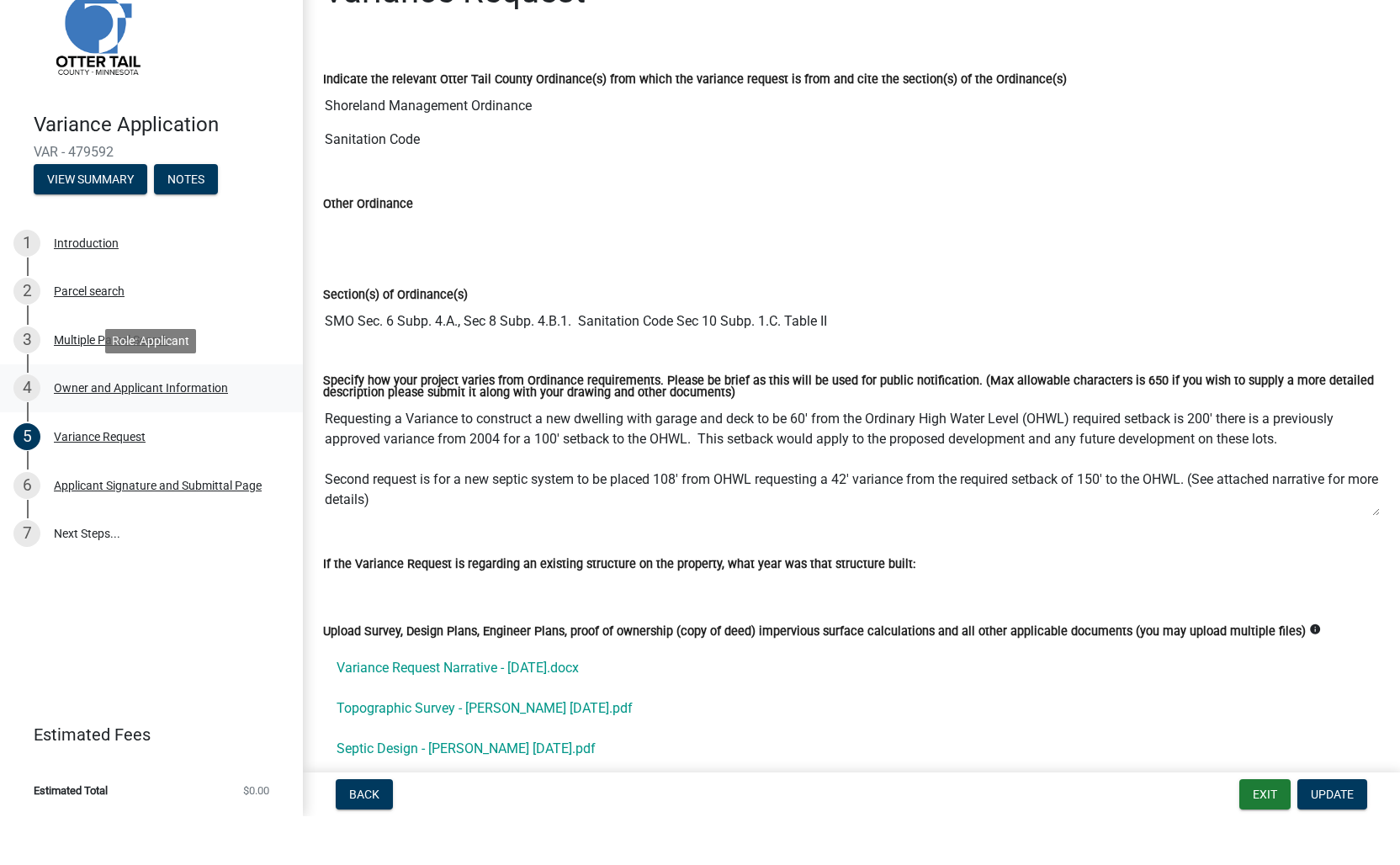
click at [195, 431] on div "Owner and Applicant Information" at bounding box center [141, 436] width 174 height 12
